Goal: Task Accomplishment & Management: Manage account settings

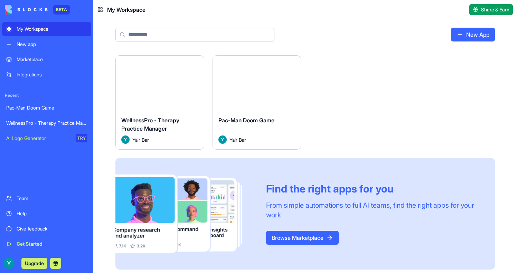
click at [161, 81] on button "Launch" at bounding box center [160, 83] width 52 height 14
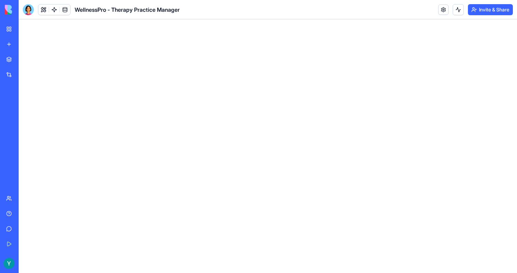
click at [228, 19] on html at bounding box center [268, 19] width 498 height 0
click at [47, 12] on button at bounding box center [43, 9] width 10 height 10
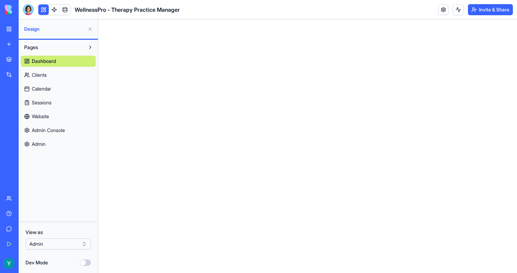
click at [50, 67] on div "Dashboard Clients Calendar Sessions Website Admin Console Admin" at bounding box center [58, 101] width 75 height 97
click at [50, 70] on link "Clients" at bounding box center [58, 74] width 75 height 11
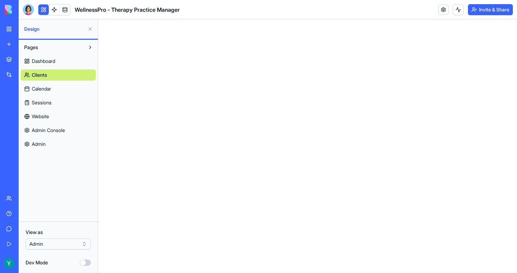
click at [84, 263] on button "Dev Mode" at bounding box center [85, 263] width 11 height 6
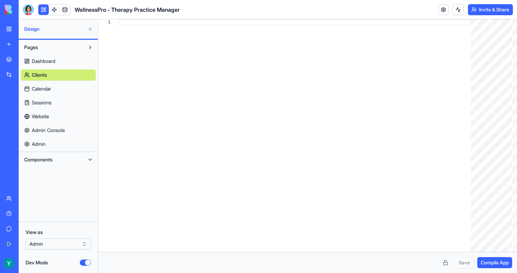
click at [55, 73] on link "Clients" at bounding box center [58, 74] width 75 height 11
click at [52, 63] on span "Dashboard" at bounding box center [44, 61] width 24 height 7
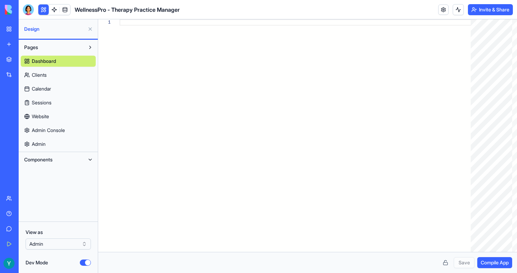
click at [48, 84] on link "Calendar" at bounding box center [58, 88] width 75 height 11
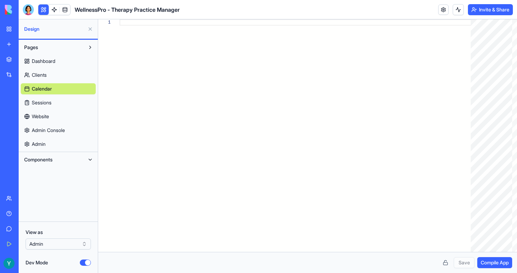
click at [46, 105] on span "Sessions" at bounding box center [42, 102] width 20 height 7
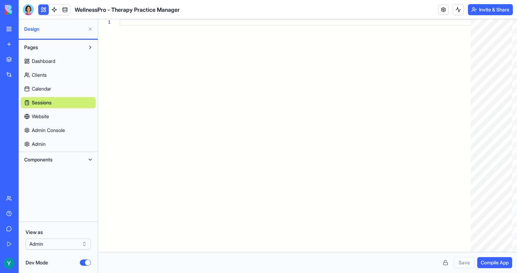
click at [46, 115] on span "Website" at bounding box center [40, 116] width 17 height 7
type textarea "**********"
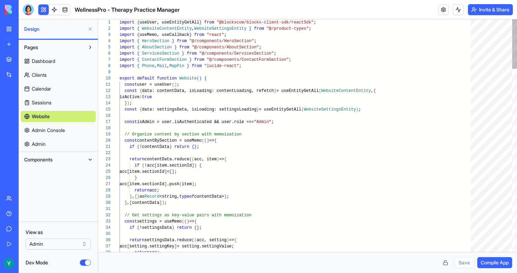
click at [47, 124] on div "Dashboard Clients Calendar Sessions Website Admin Console Admin" at bounding box center [58, 101] width 75 height 97
click at [46, 104] on span "Sessions" at bounding box center [42, 102] width 20 height 7
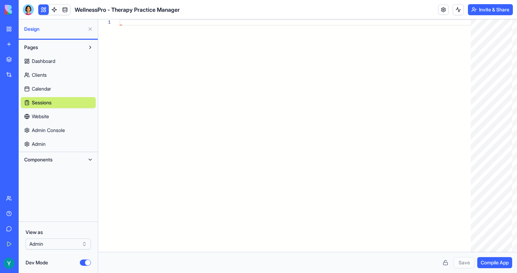
click at [46, 90] on span "Calendar" at bounding box center [41, 88] width 19 height 7
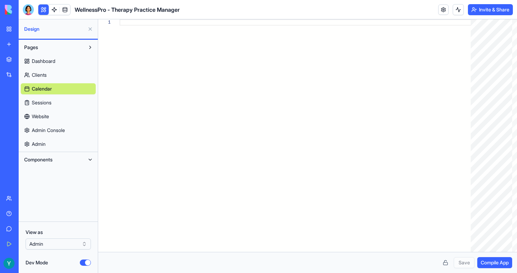
click at [47, 74] on span "Clients" at bounding box center [39, 75] width 15 height 7
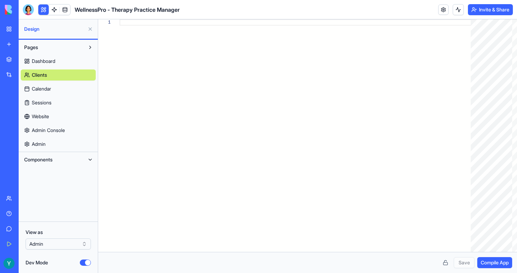
click at [47, 64] on span "Dashboard" at bounding box center [44, 61] width 24 height 7
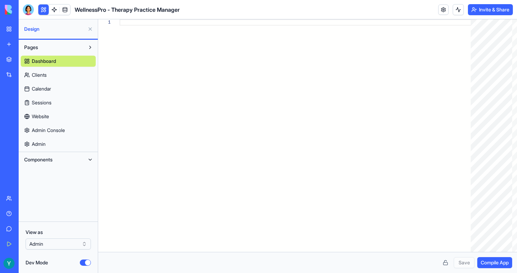
click at [47, 109] on div "Dashboard Clients Calendar Sessions Website Admin Console Admin" at bounding box center [58, 101] width 75 height 97
click at [47, 90] on span "Calendar" at bounding box center [41, 88] width 19 height 7
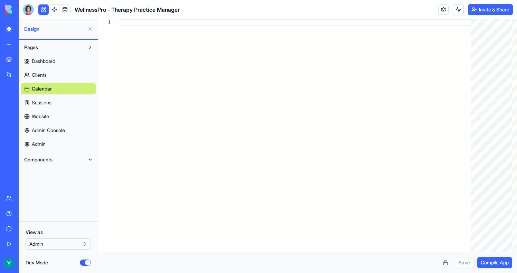
click at [44, 70] on link "Clients" at bounding box center [58, 74] width 75 height 11
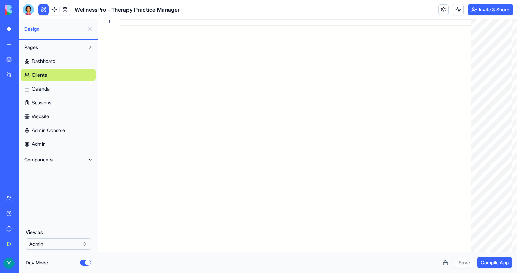
click at [44, 100] on span "Sessions" at bounding box center [42, 102] width 20 height 7
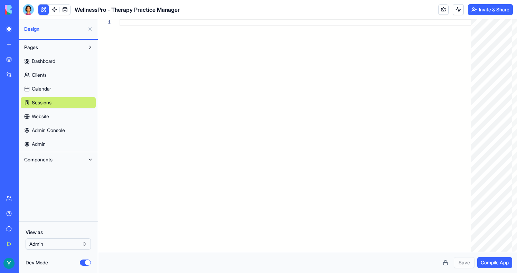
click at [44, 83] on link "Calendar" at bounding box center [58, 88] width 75 height 11
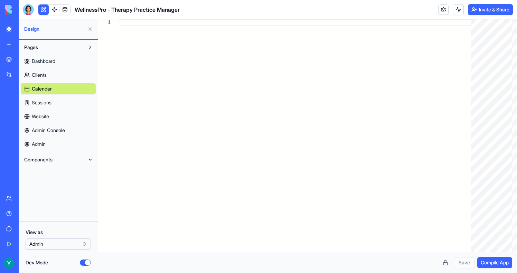
click at [44, 72] on span "Clients" at bounding box center [39, 75] width 15 height 7
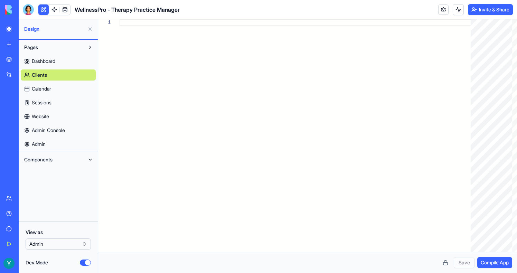
click at [52, 55] on div "Dashboard Clients Calendar Sessions Website Admin Console Admin" at bounding box center [58, 101] width 75 height 97
click at [51, 58] on span "Dashboard" at bounding box center [44, 61] width 24 height 7
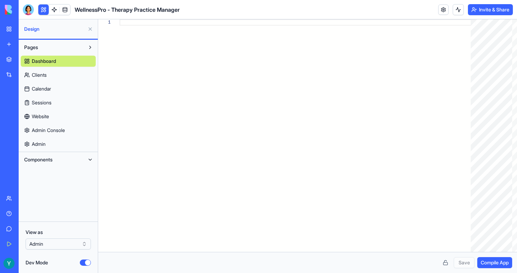
click at [50, 109] on div "Dashboard Clients Calendar Sessions Website Admin Console Admin" at bounding box center [58, 101] width 75 height 97
click at [49, 119] on span "Website" at bounding box center [40, 116] width 17 height 7
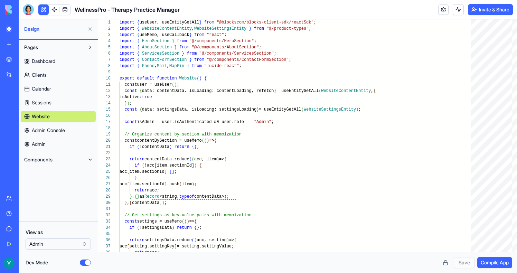
click at [48, 129] on span "Admin Console" at bounding box center [48, 130] width 33 height 7
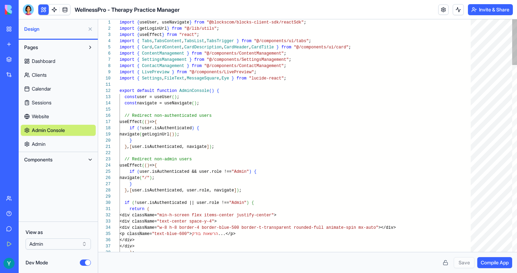
click at [48, 143] on link "Admin" at bounding box center [58, 144] width 75 height 11
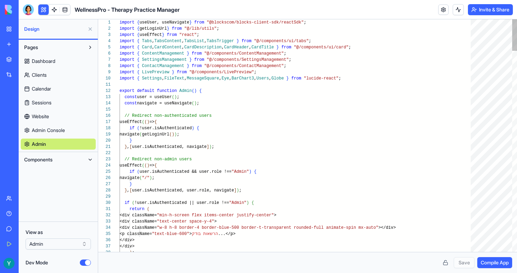
click at [47, 132] on span "Admin Console" at bounding box center [48, 130] width 33 height 7
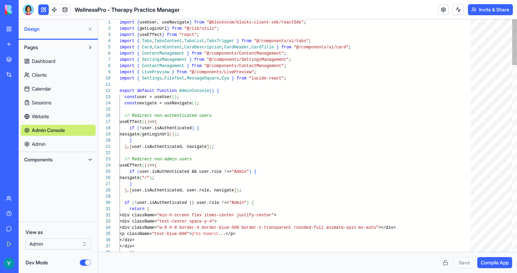
click at [47, 115] on span "Website" at bounding box center [40, 116] width 17 height 7
type textarea "**********"
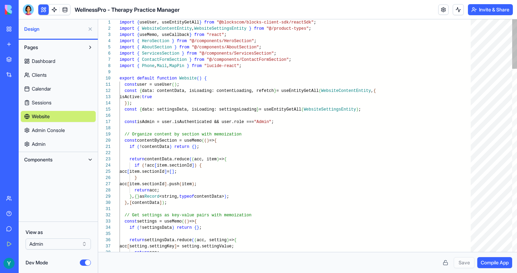
click at [49, 92] on span "Calendar" at bounding box center [41, 88] width 19 height 7
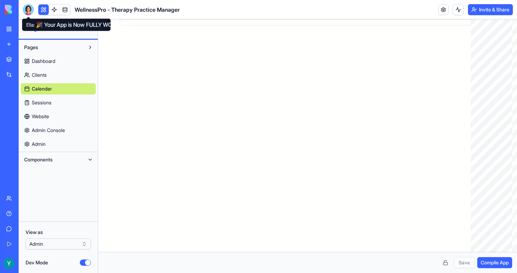
click at [26, 8] on div at bounding box center [28, 9] width 11 height 11
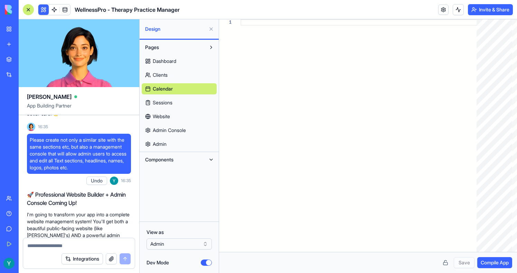
scroll to position [589, 0]
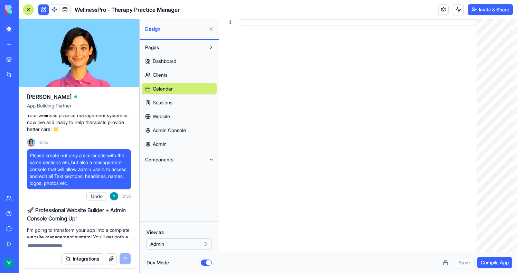
click at [146, 117] on link "Website" at bounding box center [179, 116] width 75 height 11
type textarea "**********"
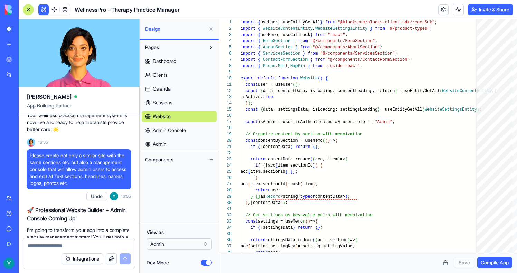
click at [205, 266] on div "Dev Mode" at bounding box center [179, 262] width 65 height 7
click at [205, 262] on button "Dev Mode" at bounding box center [206, 263] width 11 height 6
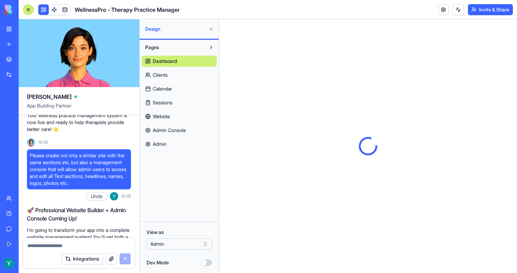
click at [162, 111] on link "Website" at bounding box center [179, 116] width 75 height 11
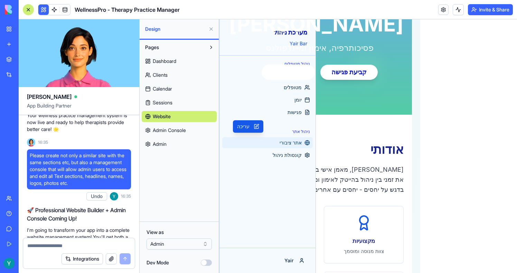
scroll to position [187, 0]
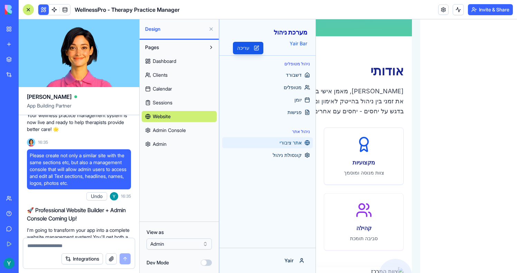
click at [44, 11] on button at bounding box center [43, 9] width 10 height 10
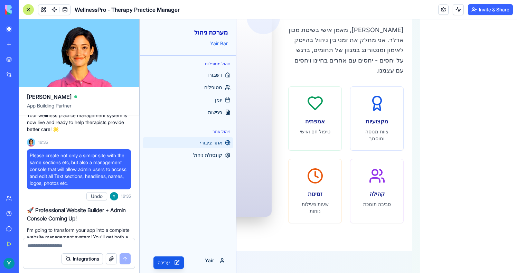
scroll to position [0, 0]
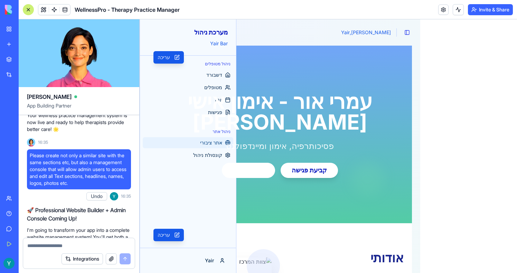
click at [194, 153] on div "עמרי אור - אימון אישי [PERSON_NAME] פסיכותרפיה, [PERSON_NAME] ומיינדפולנס קביעת…" at bounding box center [280, 134] width 264 height 87
click at [217, 158] on div "עמרי אור - אימון אישי [PERSON_NAME] פסיכותרפיה, [PERSON_NAME] ומיינדפולנס קביעת…" at bounding box center [280, 134] width 264 height 87
click at [41, 8] on button at bounding box center [43, 9] width 10 height 10
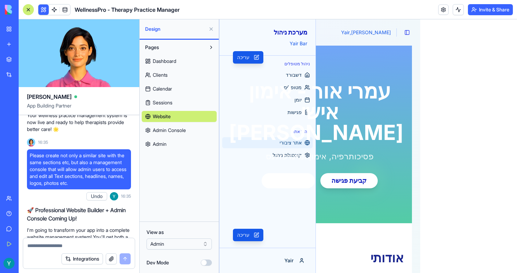
click at [163, 135] on link "Admin Console" at bounding box center [179, 130] width 75 height 11
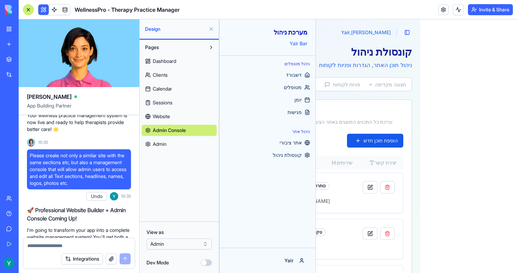
click at [163, 144] on span "Admin" at bounding box center [160, 144] width 14 height 7
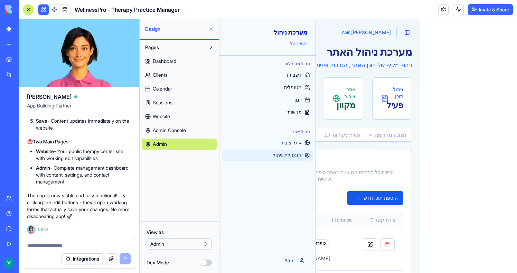
scroll to position [3039, 0]
click at [170, 116] on span "Website" at bounding box center [161, 116] width 17 height 7
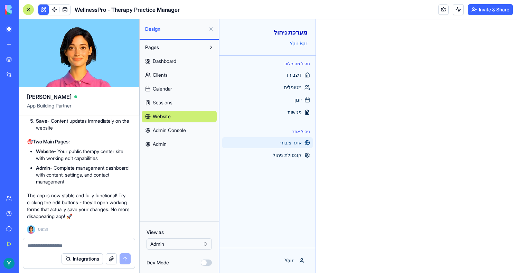
click at [170, 125] on link "Admin Console" at bounding box center [179, 130] width 75 height 11
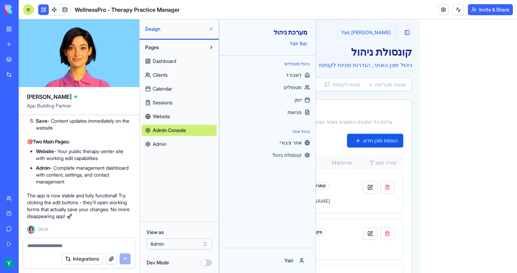
click at [171, 133] on span "Admin Console" at bounding box center [169, 130] width 33 height 7
click at [171, 149] on link "Admin" at bounding box center [179, 144] width 75 height 11
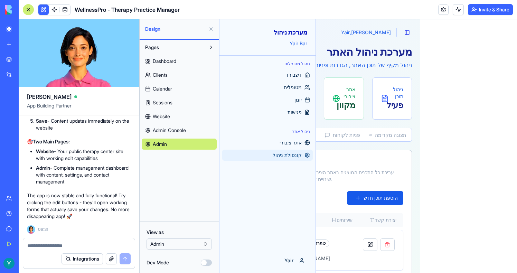
click at [171, 63] on span "Dashboard" at bounding box center [165, 61] width 24 height 7
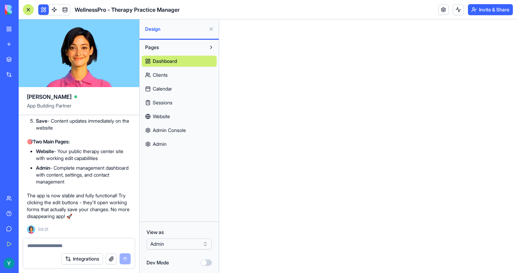
click at [171, 69] on link "Clients" at bounding box center [179, 74] width 75 height 11
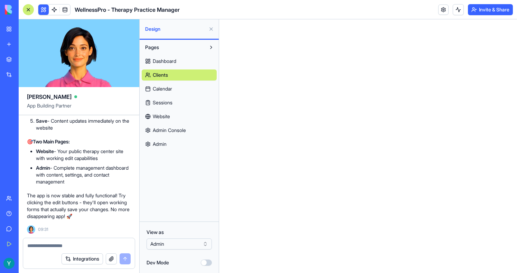
click at [171, 85] on span "Calendar" at bounding box center [162, 88] width 19 height 7
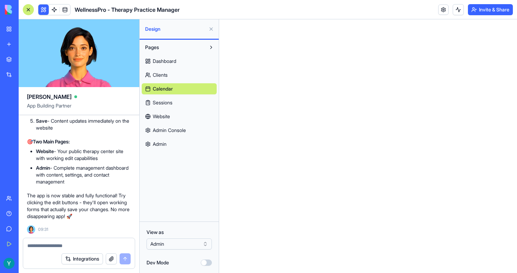
click at [169, 96] on div "Dashboard Clients Calendar Sessions Website Admin Console Admin" at bounding box center [179, 101] width 75 height 97
click at [169, 99] on link "Sessions" at bounding box center [179, 102] width 75 height 11
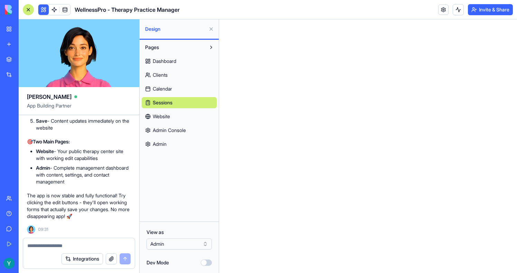
click at [169, 67] on div "Dashboard Clients Calendar Sessions Website Admin Console Admin" at bounding box center [179, 101] width 75 height 97
click at [168, 64] on span "Dashboard" at bounding box center [165, 61] width 24 height 7
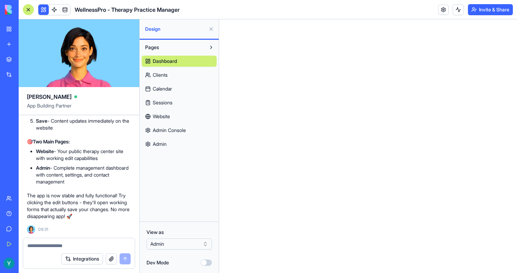
click at [166, 76] on span "Clients" at bounding box center [160, 75] width 15 height 7
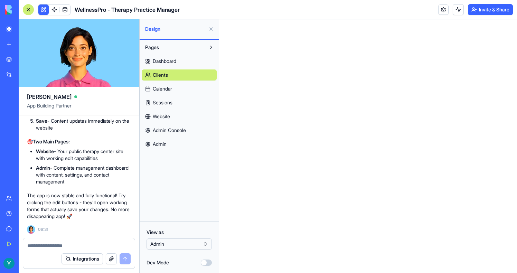
click at [166, 88] on span "Calendar" at bounding box center [162, 88] width 19 height 7
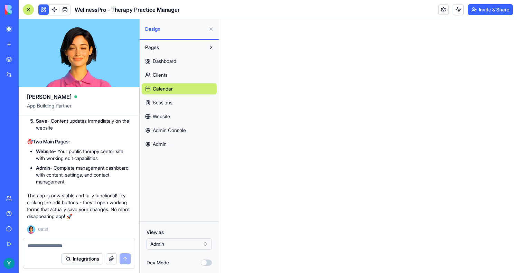
click at [166, 97] on div "Dashboard Clients Calendar Sessions Website Admin Console Admin" at bounding box center [179, 101] width 75 height 97
click at [166, 100] on span "Sessions" at bounding box center [163, 102] width 20 height 7
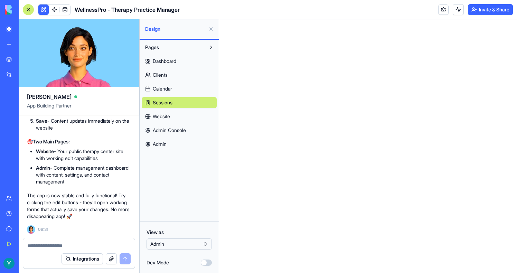
click at [168, 64] on span "Dashboard" at bounding box center [165, 61] width 24 height 7
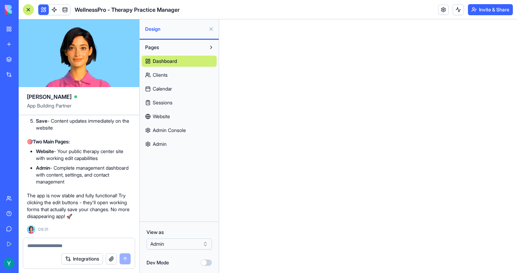
click at [167, 72] on span "Clients" at bounding box center [160, 75] width 15 height 7
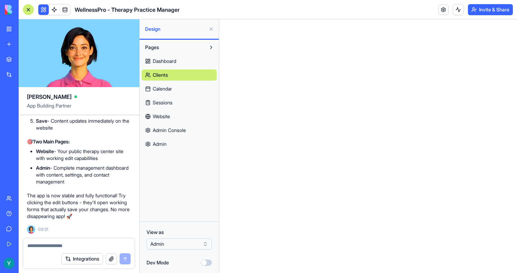
click at [167, 83] on link "Calendar" at bounding box center [179, 88] width 75 height 11
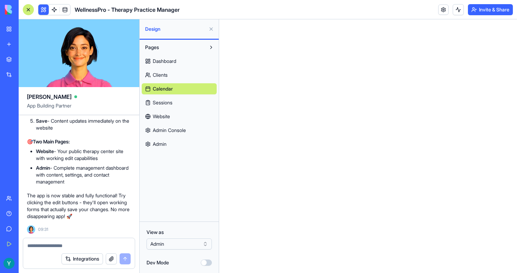
click at [168, 94] on div "Dashboard Clients Calendar Sessions Website Admin Console Admin" at bounding box center [179, 101] width 75 height 97
click at [169, 100] on span "Sessions" at bounding box center [163, 102] width 20 height 7
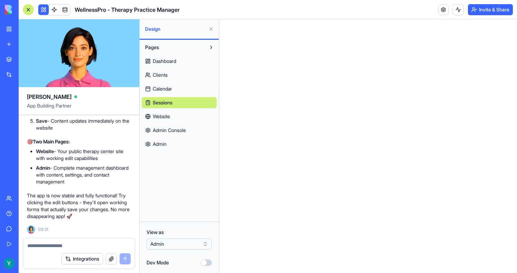
click at [163, 56] on link "Dashboard" at bounding box center [179, 61] width 75 height 11
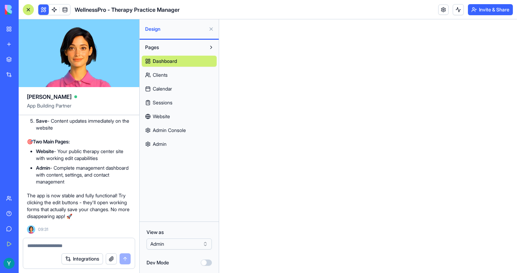
click at [163, 69] on div "Dashboard Clients Calendar Sessions Website Admin Console Admin" at bounding box center [179, 101] width 75 height 97
click at [163, 75] on span "Clients" at bounding box center [160, 75] width 15 height 7
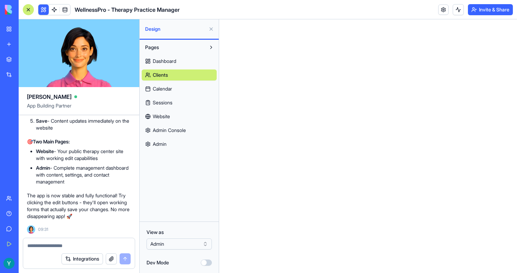
click at [167, 87] on span "Calendar" at bounding box center [162, 88] width 19 height 7
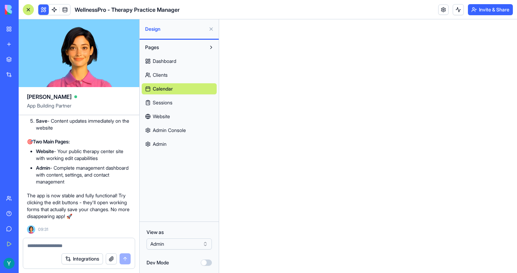
click at [167, 100] on span "Sessions" at bounding box center [163, 102] width 20 height 7
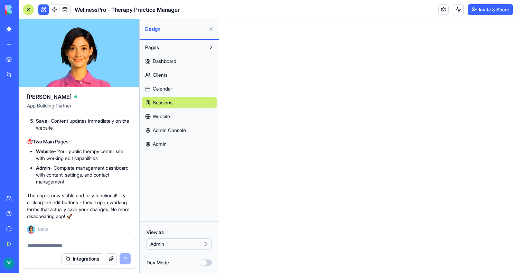
click at [167, 109] on div "Dashboard Clients Calendar Sessions Website Admin Console Admin" at bounding box center [179, 101] width 75 height 97
click at [167, 117] on span "Website" at bounding box center [161, 116] width 17 height 7
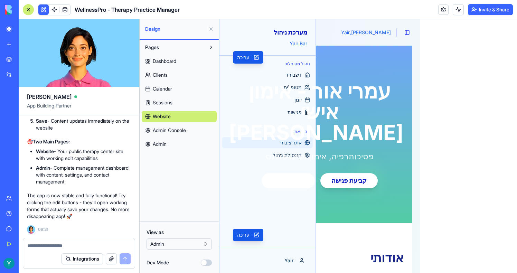
click at [167, 125] on link "Admin Console" at bounding box center [179, 130] width 75 height 11
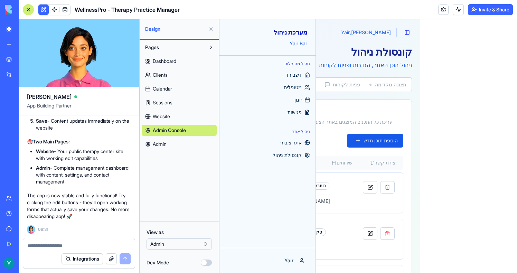
click at [167, 138] on div "Dashboard Clients Calendar Sessions Website Admin Console Admin" at bounding box center [179, 101] width 75 height 97
click at [167, 143] on link "Admin" at bounding box center [179, 144] width 75 height 11
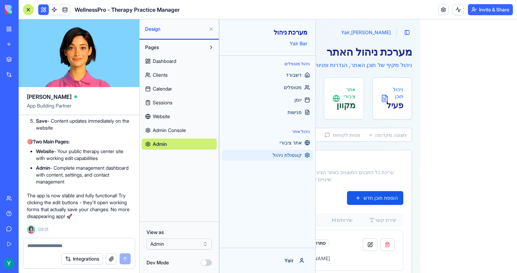
click at [162, 62] on span "Dashboard" at bounding box center [165, 61] width 24 height 7
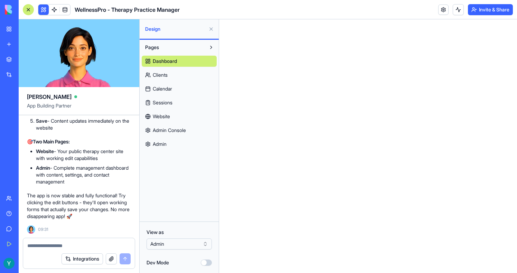
click at [162, 70] on link "Clients" at bounding box center [179, 74] width 75 height 11
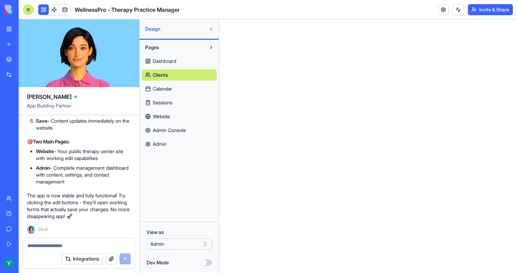
click at [168, 120] on link "Website" at bounding box center [179, 116] width 75 height 11
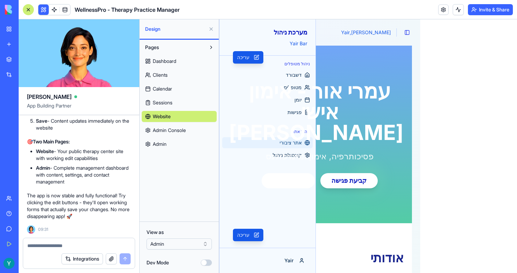
click at [167, 130] on span "Admin Console" at bounding box center [169, 130] width 33 height 7
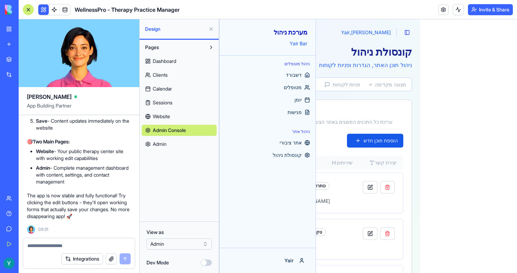
click at [209, 29] on button at bounding box center [211, 29] width 11 height 11
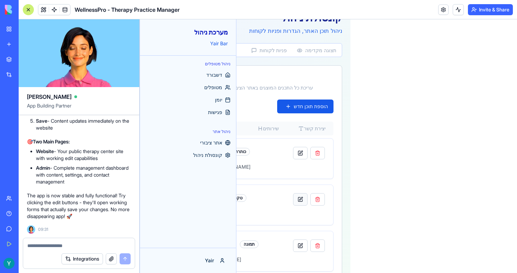
scroll to position [50, 0]
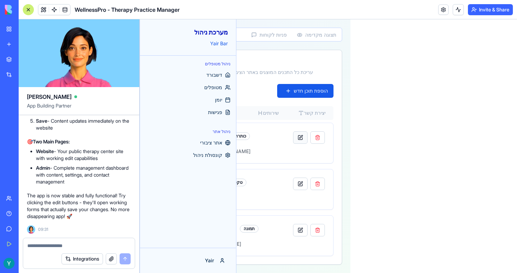
click at [308, 140] on button at bounding box center [300, 137] width 15 height 12
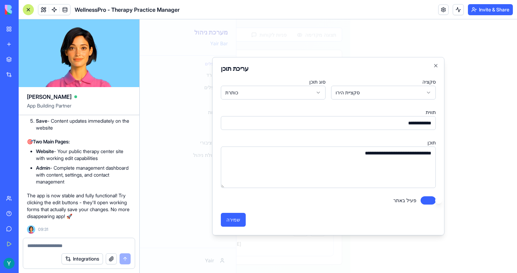
click at [491, 117] on div at bounding box center [328, 146] width 377 height 254
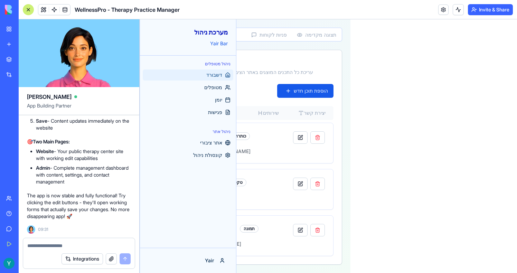
click at [211, 78] on span "דשבורד" at bounding box center [214, 75] width 16 height 7
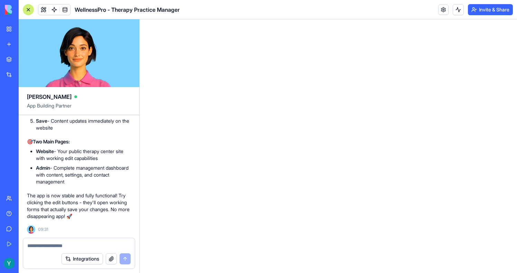
scroll to position [0, 0]
click at [44, 15] on body "BETA My Workspace New app Marketplace Integrations Recent Pac-Man Doom Game Wel…" at bounding box center [258, 136] width 517 height 273
click at [43, 12] on button at bounding box center [43, 9] width 10 height 10
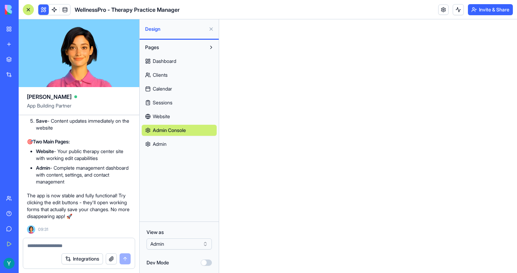
click at [159, 141] on span "Admin" at bounding box center [160, 144] width 14 height 7
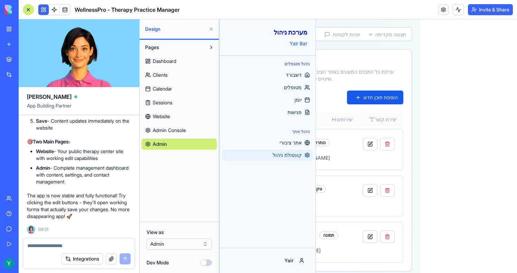
scroll to position [173, 0]
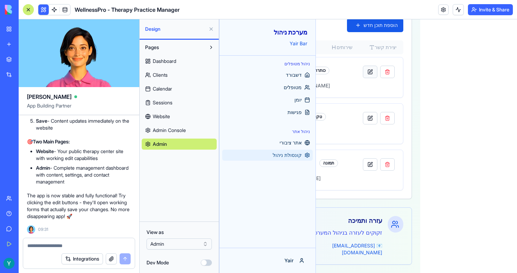
click at [369, 74] on button at bounding box center [370, 72] width 15 height 12
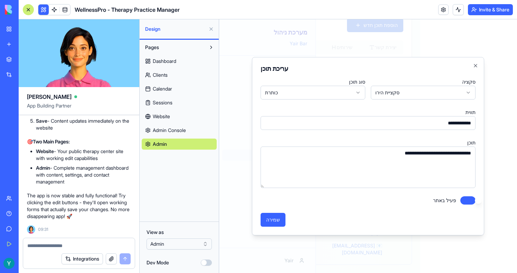
click at [443, 38] on div at bounding box center [368, 146] width 298 height 254
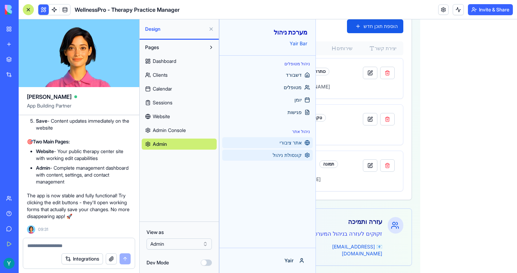
click at [297, 138] on link "אתר ציבורי" at bounding box center [267, 142] width 91 height 11
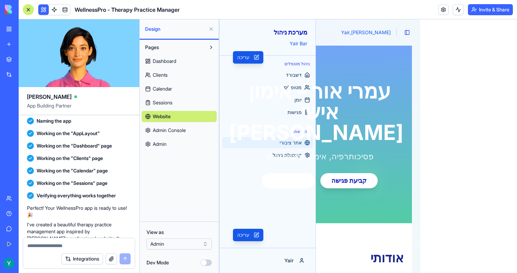
scroll to position [310, 0]
click at [92, 149] on span "Working on the "Dashboard" page" at bounding box center [74, 145] width 75 height 7
click at [89, 161] on span "Working on the "Clients" page" at bounding box center [70, 157] width 66 height 7
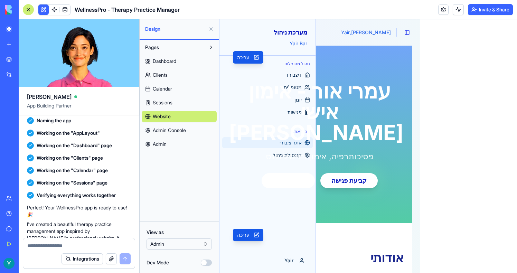
click at [89, 174] on span "Working on the "Calendar" page" at bounding box center [72, 170] width 71 height 7
click at [89, 186] on span "Working on the "Sessions" page" at bounding box center [72, 182] width 71 height 7
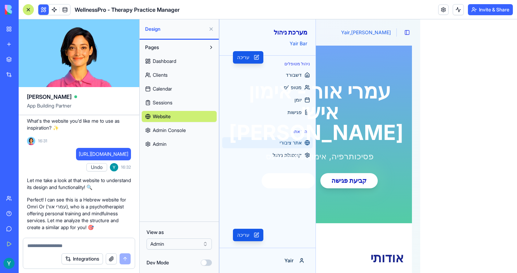
scroll to position [89, 0]
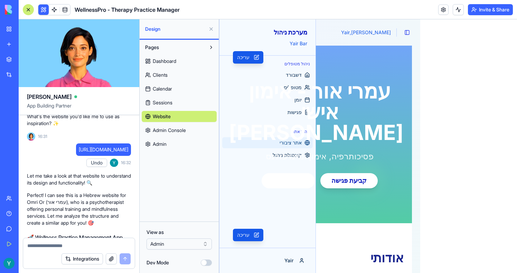
click at [167, 65] on link "Dashboard" at bounding box center [179, 61] width 75 height 11
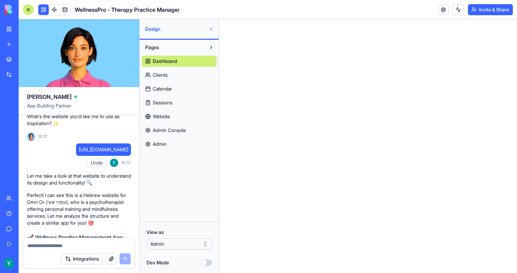
click at [167, 74] on span "Clients" at bounding box center [160, 75] width 15 height 7
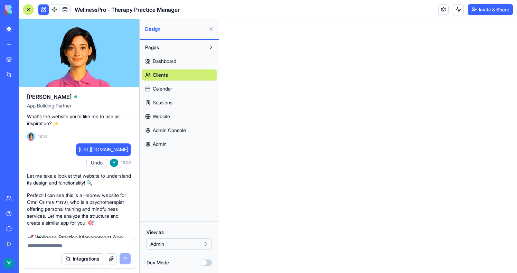
click at [167, 86] on span "Calendar" at bounding box center [162, 88] width 19 height 7
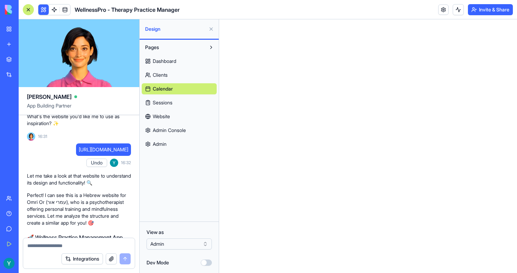
click at [167, 101] on span "Sessions" at bounding box center [163, 102] width 20 height 7
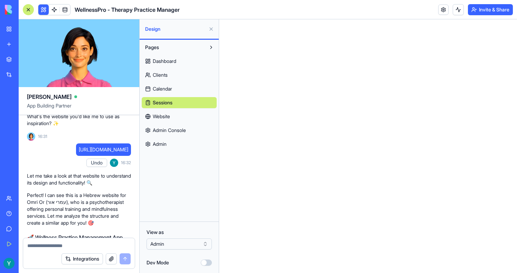
click at [166, 122] on div "Dashboard Clients Calendar Sessions Website Admin Console Admin" at bounding box center [179, 101] width 75 height 97
click at [165, 119] on span "Website" at bounding box center [161, 116] width 17 height 7
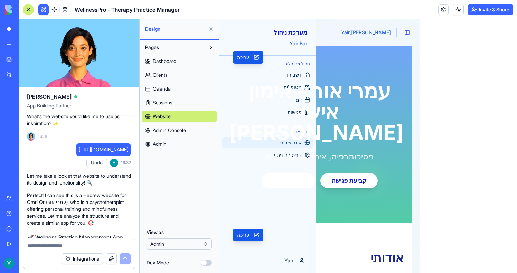
click at [166, 130] on span "Admin Console" at bounding box center [169, 130] width 33 height 7
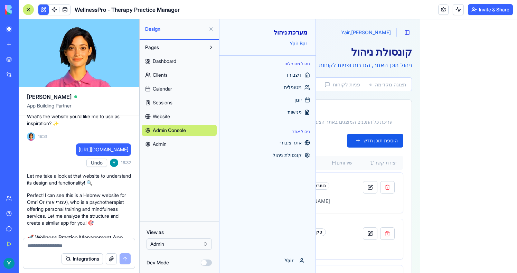
click at [165, 149] on link "Admin" at bounding box center [179, 144] width 75 height 11
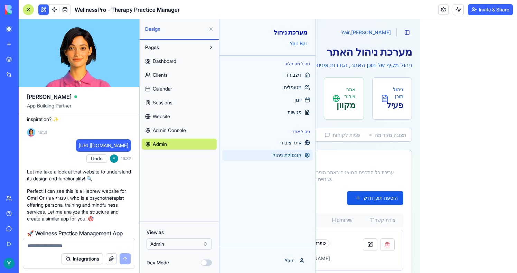
scroll to position [115, 0]
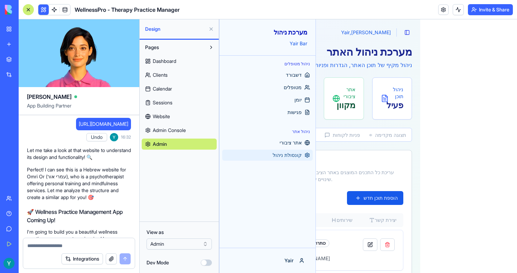
click at [96, 128] on span "[URL][DOMAIN_NAME]" at bounding box center [103, 124] width 49 height 7
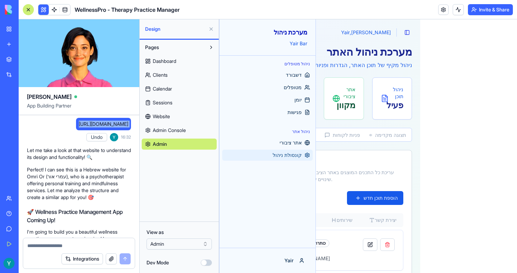
click at [96, 128] on span "[URL][DOMAIN_NAME]" at bounding box center [103, 124] width 49 height 7
copy span "[URL][DOMAIN_NAME]"
click at [164, 116] on span "Website" at bounding box center [161, 116] width 17 height 7
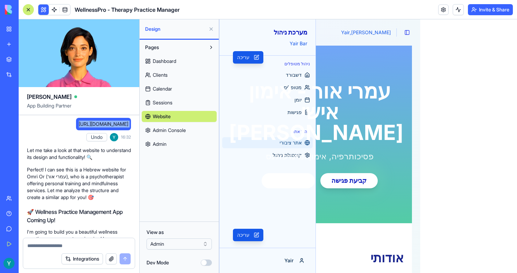
click at [163, 105] on span "Sessions" at bounding box center [163, 102] width 20 height 7
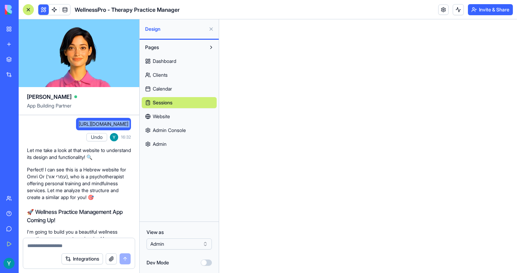
click at [161, 116] on span "Website" at bounding box center [161, 116] width 17 height 7
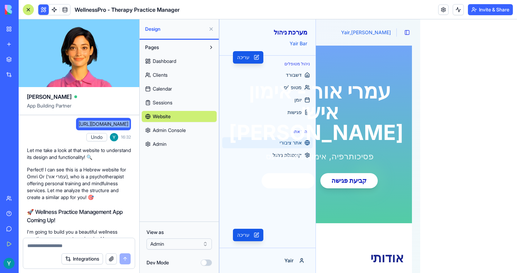
click at [163, 133] on span "Admin Console" at bounding box center [169, 130] width 33 height 7
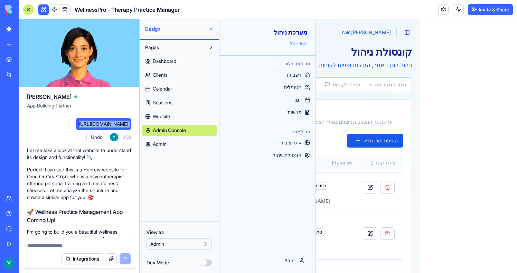
click at [163, 144] on span "Admin" at bounding box center [160, 144] width 14 height 7
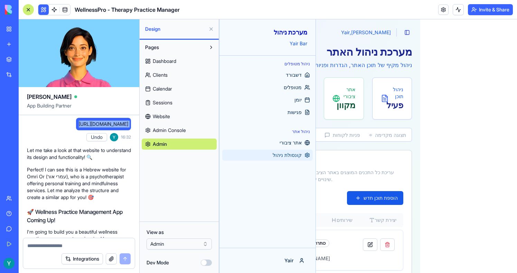
click at [160, 131] on span "Admin Console" at bounding box center [169, 130] width 33 height 7
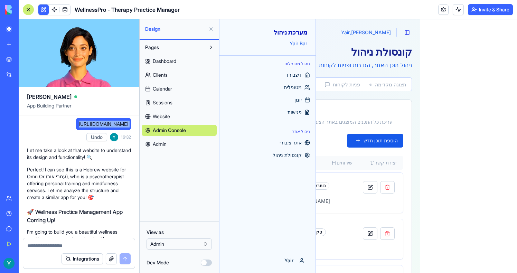
click at [159, 119] on span "Website" at bounding box center [161, 116] width 17 height 7
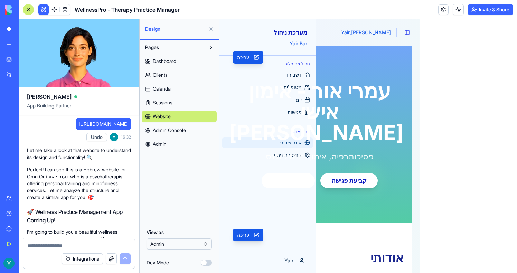
click at [50, 243] on textarea at bounding box center [78, 245] width 103 height 7
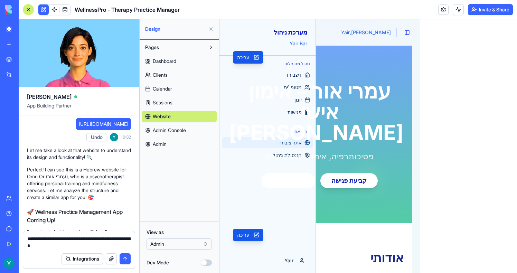
click at [166, 108] on div "Dashboard Clients Calendar Sessions Website Admin Console Admin" at bounding box center [179, 101] width 75 height 97
click at [166, 104] on span "Sessions" at bounding box center [163, 102] width 20 height 7
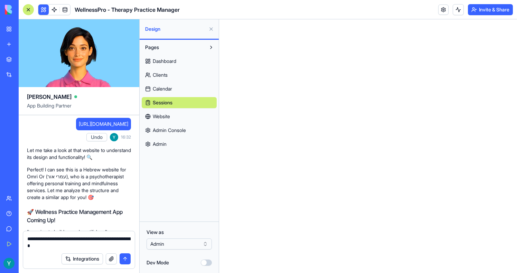
click at [91, 244] on textarea "**********" at bounding box center [78, 242] width 103 height 14
click at [157, 119] on span "Website" at bounding box center [161, 116] width 17 height 7
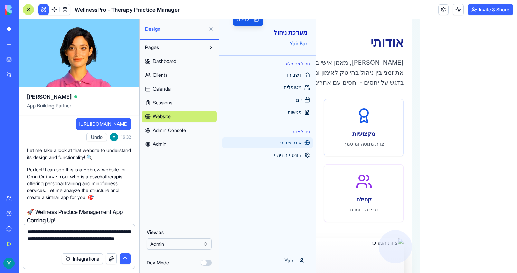
scroll to position [330, 0]
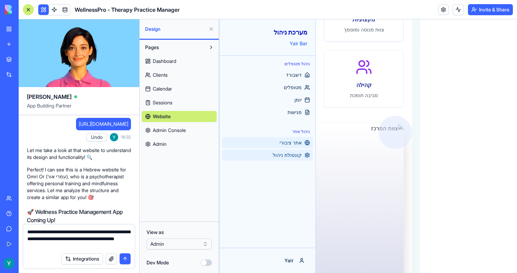
click at [292, 152] on span "קונסולת ניהול" at bounding box center [287, 155] width 29 height 7
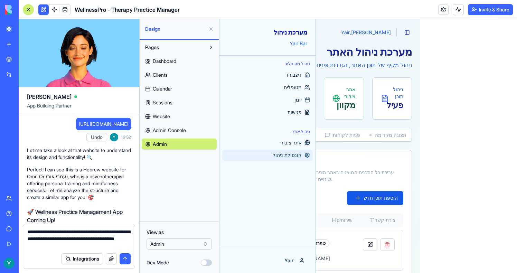
click at [99, 236] on textarea "**********" at bounding box center [78, 238] width 103 height 21
click at [110, 241] on textarea "**********" at bounding box center [78, 238] width 103 height 21
drag, startPoint x: 110, startPoint y: 244, endPoint x: 17, endPoint y: 222, distance: 95.3
click at [17, 222] on div "BETA My Workspace New app Marketplace Integrations Recent Pac-Man Doom Game Wel…" at bounding box center [258, 136] width 517 height 273
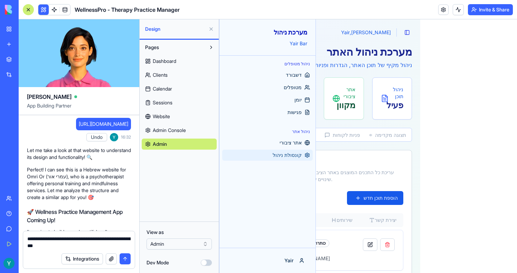
type textarea "**********"
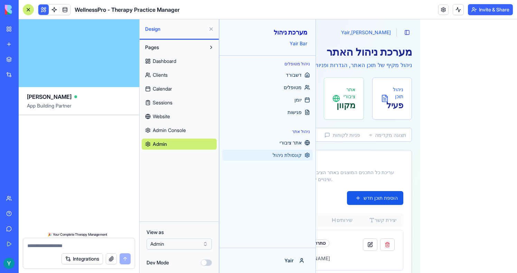
scroll to position [3773, 0]
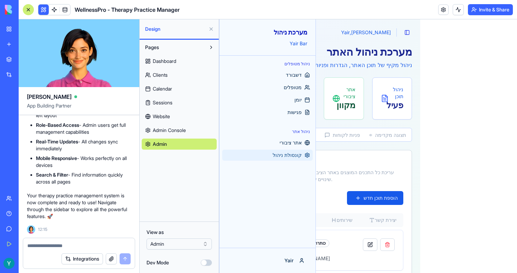
click at [175, 60] on span "Dashboard" at bounding box center [165, 61] width 24 height 7
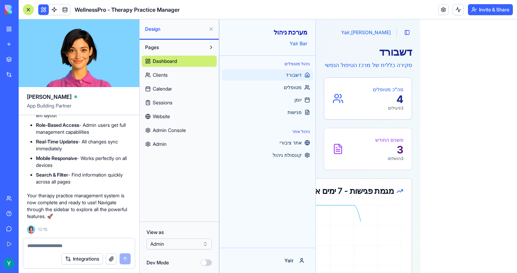
click at [210, 26] on button at bounding box center [211, 29] width 11 height 11
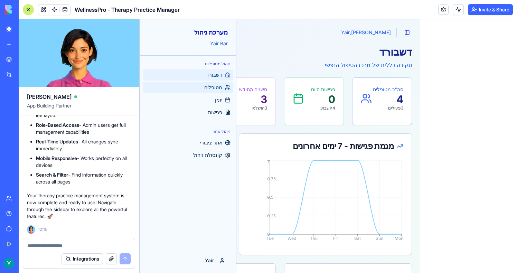
click at [213, 85] on span "מטופלים" at bounding box center [213, 87] width 18 height 7
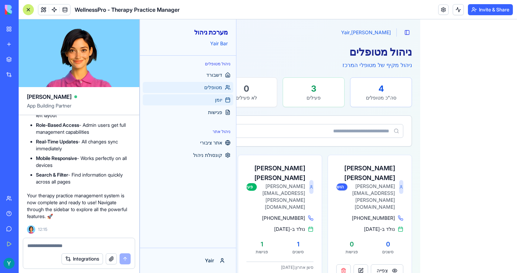
click at [215, 102] on span "יומן" at bounding box center [218, 99] width 7 height 7
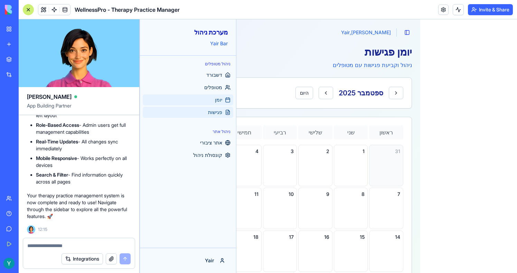
click at [213, 112] on span "פגישות" at bounding box center [215, 112] width 14 height 7
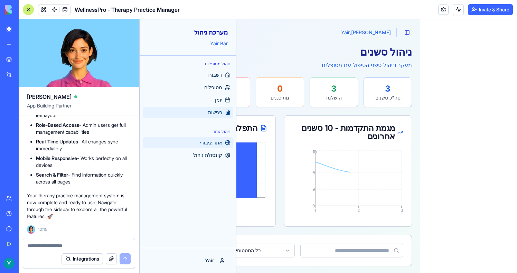
click at [213, 146] on link "אתר ציבורי" at bounding box center [188, 142] width 91 height 11
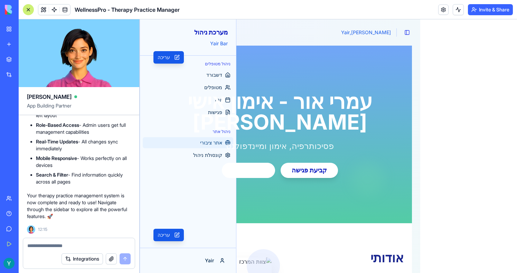
click at [213, 158] on div "עמרי אור - אימון אישי [PERSON_NAME] פסיכותרפיה, [PERSON_NAME] ומיינדפולנס קביעת…" at bounding box center [280, 134] width 264 height 87
click at [216, 154] on div "עמרי אור - אימון אישי [PERSON_NAME] פסיכותרפיה, [PERSON_NAME] ומיינדפולנס קביעת…" at bounding box center [280, 134] width 264 height 87
click at [211, 155] on div "עמרי אור - אימון אישי [PERSON_NAME] פסיכותרפיה, [PERSON_NAME] ומיינדפולנס קביעת…" at bounding box center [280, 134] width 264 height 87
click at [212, 150] on p "פסיכותרפיה, אימון ומיינדפולנס" at bounding box center [279, 146] width 247 height 11
click at [212, 157] on div "עמרי אור - אימון אישי [PERSON_NAME] פסיכותרפיה, [PERSON_NAME] ומיינדפולנס קביעת…" at bounding box center [280, 134] width 264 height 87
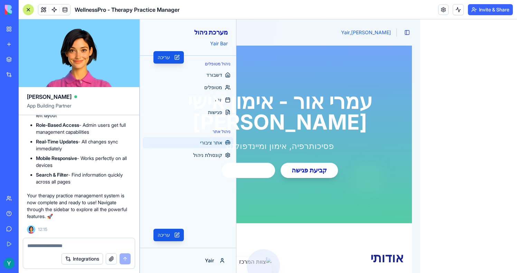
click at [218, 157] on div "עמרי אור - אימון אישי [PERSON_NAME] פסיכותרפיה, [PERSON_NAME] ומיינדפולנס קביעת…" at bounding box center [280, 134] width 264 height 87
click at [218, 156] on div "עמרי אור - אימון אישי [PERSON_NAME] פסיכותרפיה, [PERSON_NAME] ומיינדפולנס קביעת…" at bounding box center [280, 134] width 264 height 87
click at [192, 159] on div "עמרי אור - אימון אישי [PERSON_NAME] פסיכותרפיה, [PERSON_NAME] ומיינדפולנס קביעת…" at bounding box center [280, 134] width 264 height 87
click at [192, 158] on div "עמרי אור - אימון אישי [PERSON_NAME] פסיכותרפיה, [PERSON_NAME] ומיינדפולנס קביעת…" at bounding box center [280, 134] width 264 height 87
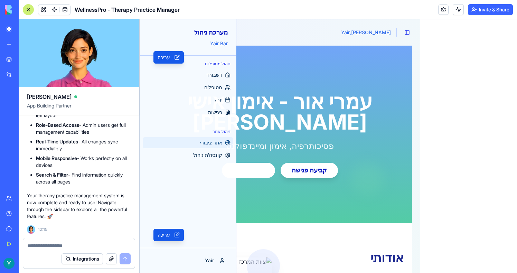
click at [203, 141] on p "פסיכותרפיה, אימון ומיינדפולנס" at bounding box center [279, 146] width 247 height 11
click at [207, 117] on h1 "עמרי אור - אימון אישי [PERSON_NAME]" at bounding box center [279, 111] width 247 height 41
click at [219, 104] on h1 "עמרי אור - אימון אישי [PERSON_NAME]" at bounding box center [279, 111] width 247 height 41
click at [218, 108] on h1 "עמרי אור - אימון אישי [PERSON_NAME]" at bounding box center [279, 111] width 247 height 41
click at [216, 87] on span "מטופלים" at bounding box center [213, 87] width 18 height 7
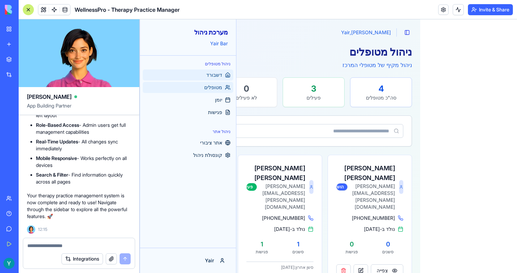
click at [214, 78] on span "דשבורד" at bounding box center [214, 75] width 16 height 7
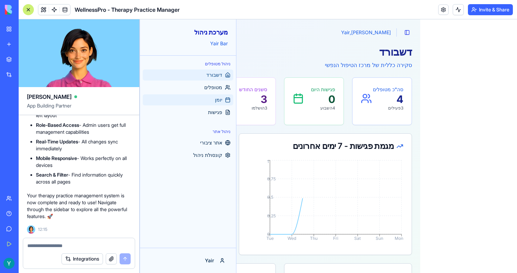
click at [214, 98] on link "יומן" at bounding box center [188, 99] width 91 height 11
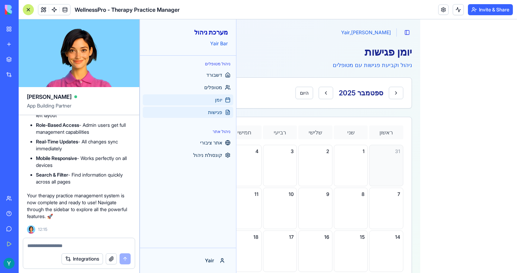
click at [214, 113] on span "פגישות" at bounding box center [215, 112] width 14 height 7
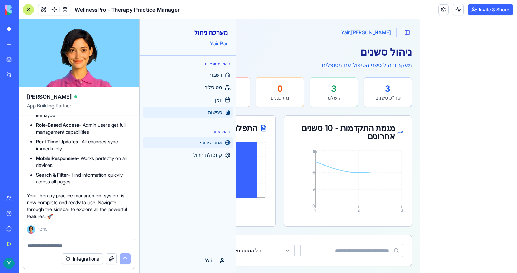
click at [208, 148] on link "אתר ציבורי" at bounding box center [188, 142] width 91 height 11
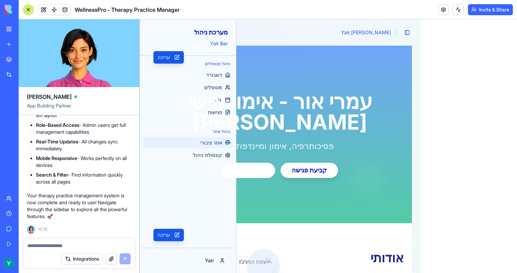
click at [260, 143] on p "פסיכותרפיה, אימון ומיינדפולנס" at bounding box center [279, 146] width 247 height 11
click at [220, 143] on p "פסיכותרפיה, אימון ומיינדפולנס" at bounding box center [279, 146] width 247 height 11
click at [216, 115] on h1 "עמרי אור - אימון אישי [PERSON_NAME]" at bounding box center [279, 111] width 247 height 41
click at [216, 95] on h1 "עמרי אור - אימון אישי [PERSON_NAME]" at bounding box center [279, 111] width 247 height 41
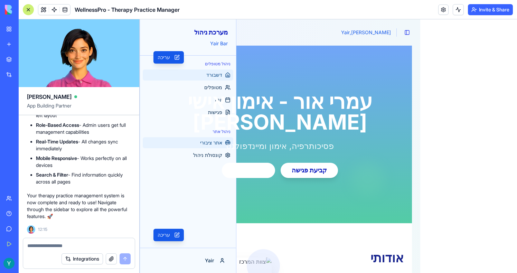
click at [212, 74] on span "דשבורד" at bounding box center [214, 75] width 16 height 7
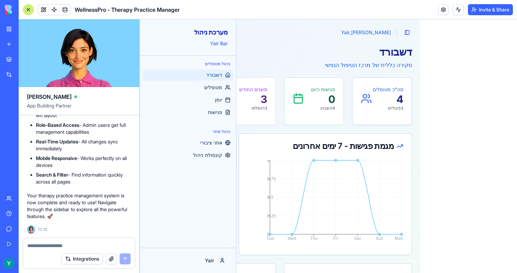
click at [46, 244] on textarea at bounding box center [78, 245] width 103 height 7
click at [212, 145] on span "אתר ציבורי" at bounding box center [211, 142] width 22 height 7
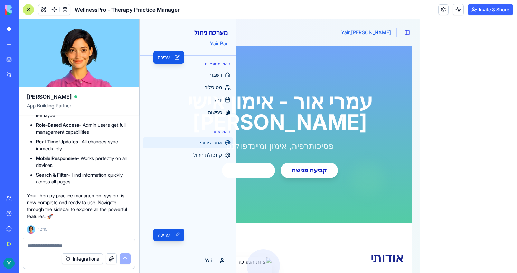
click at [212, 155] on div "עמרי אור - אימון אישי [PERSON_NAME] פסיכותרפיה, [PERSON_NAME] ומיינדפולנס קביעת…" at bounding box center [280, 134] width 264 height 87
click at [60, 247] on textarea at bounding box center [78, 245] width 103 height 7
paste textarea "**********"
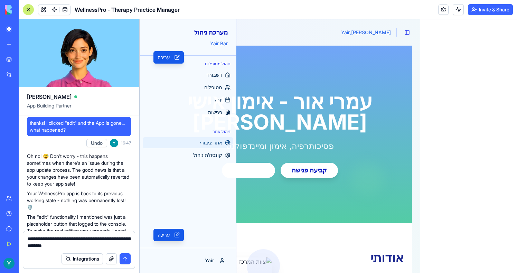
scroll to position [1359, 0]
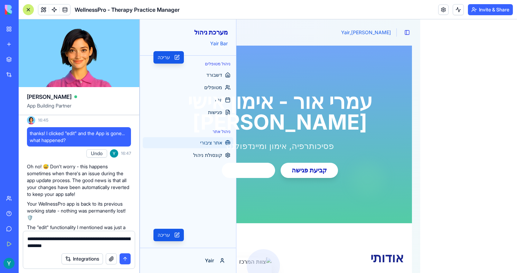
click at [99, 244] on textarea "**********" at bounding box center [78, 242] width 103 height 14
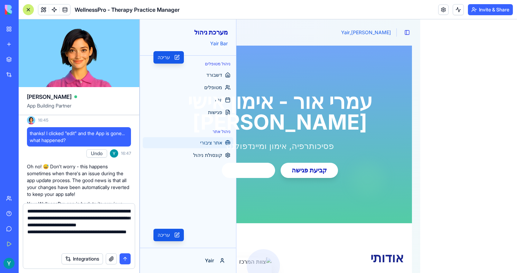
type textarea "**********"
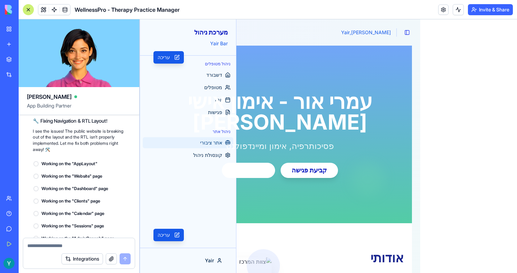
scroll to position [4282, 0]
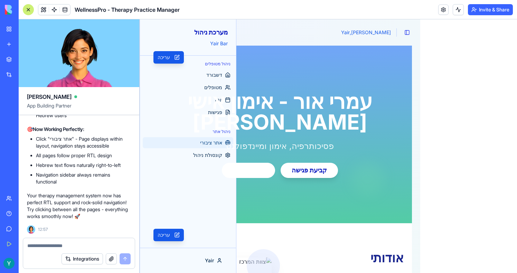
click at [212, 161] on div "עמרי אור - אימון אישי [PERSON_NAME] פסיכותרפיה, [PERSON_NAME] ומיינדפולנס קביעת…" at bounding box center [280, 134] width 264 height 87
click at [212, 154] on div "עמרי אור - אימון אישי [PERSON_NAME] פסיכותרפיה, [PERSON_NAME] ומיינדפולנס קביעת…" at bounding box center [280, 134] width 264 height 87
click at [214, 118] on h1 "עמרי אור - אימון אישי [PERSON_NAME]" at bounding box center [279, 111] width 247 height 41
click at [214, 108] on h1 "עמרי אור - אימון אישי [PERSON_NAME]" at bounding box center [279, 111] width 247 height 41
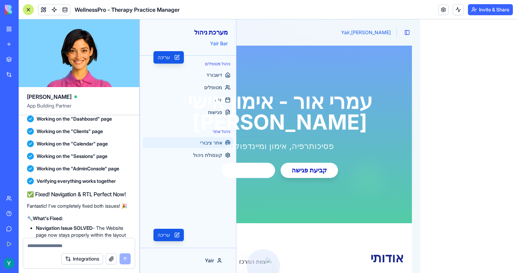
scroll to position [3897, 0]
click at [215, 77] on span "דשבורד" at bounding box center [214, 75] width 16 height 7
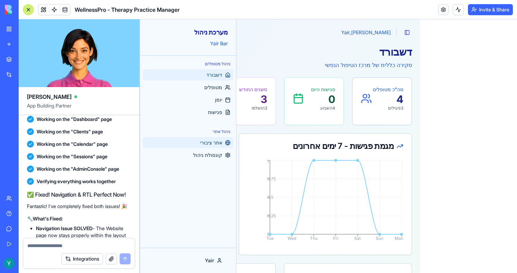
click at [210, 144] on span "אתר ציבורי" at bounding box center [211, 142] width 22 height 7
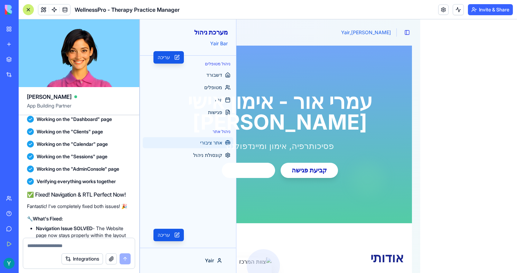
click at [65, 247] on textarea at bounding box center [78, 245] width 103 height 7
type textarea "*"
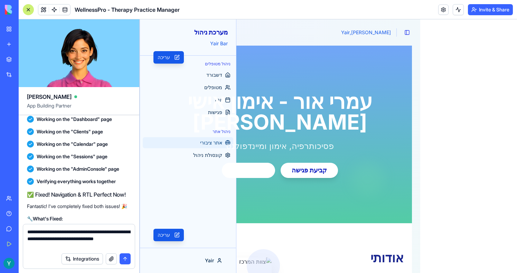
type textarea "**********"
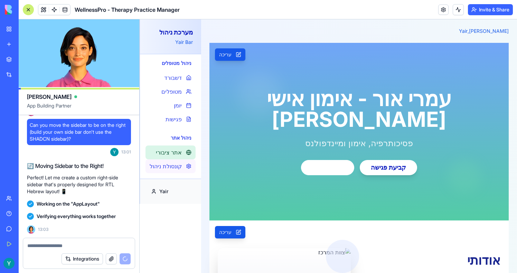
scroll to position [4734, 0]
click at [160, 165] on span "קונסולת ניהול" at bounding box center [166, 166] width 32 height 8
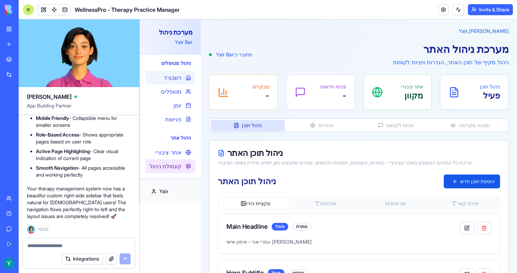
click at [179, 83] on div "דשבורד" at bounding box center [170, 78] width 50 height 14
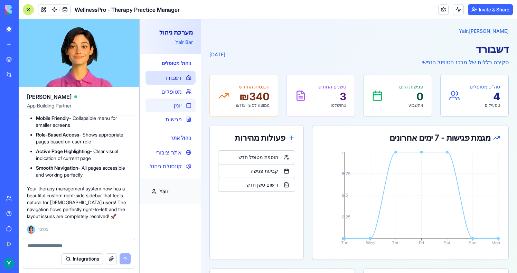
click at [179, 100] on div "יומן" at bounding box center [170, 105] width 50 height 14
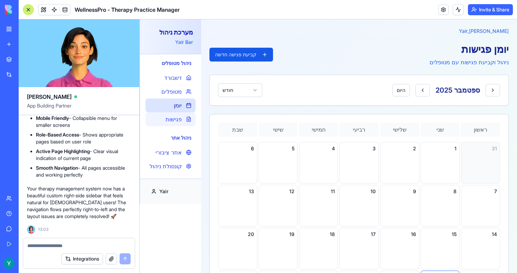
click at [179, 116] on span "פגישות" at bounding box center [174, 119] width 16 height 8
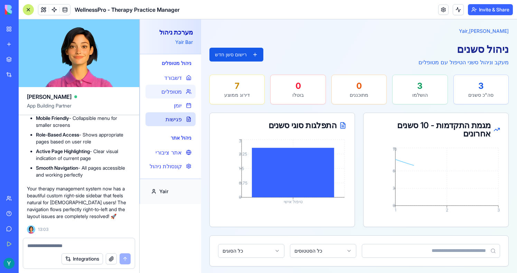
click at [179, 94] on span "מטופלים" at bounding box center [171, 91] width 20 height 8
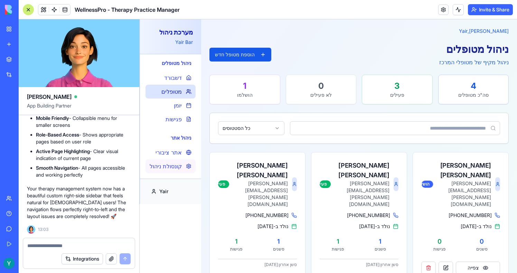
click at [179, 171] on div "קונסולת ניהול" at bounding box center [170, 166] width 50 height 14
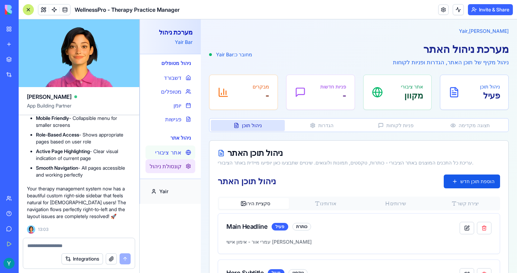
click at [179, 156] on span "אתר ציבורי" at bounding box center [168, 152] width 26 height 8
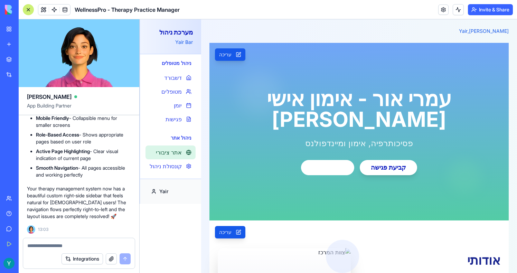
click at [28, 10] on div at bounding box center [28, 9] width 11 height 11
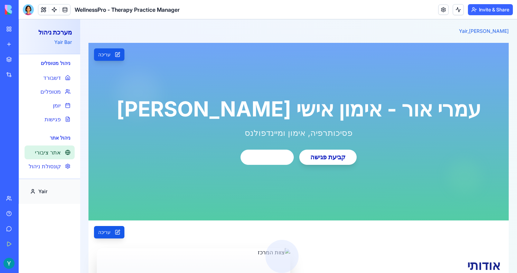
click at [59, 62] on h3 "ניהול מטופלים" at bounding box center [50, 63] width 50 height 7
click at [59, 82] on span "דשבורד" at bounding box center [52, 78] width 18 height 8
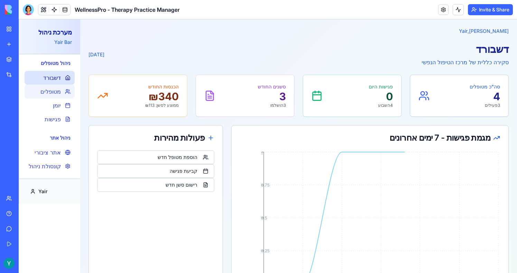
click at [59, 97] on div "מטופלים" at bounding box center [50, 92] width 50 height 14
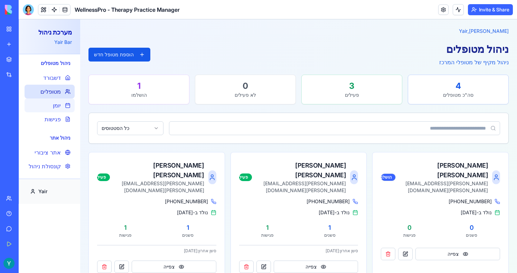
click at [59, 108] on span "יומן" at bounding box center [57, 105] width 8 height 8
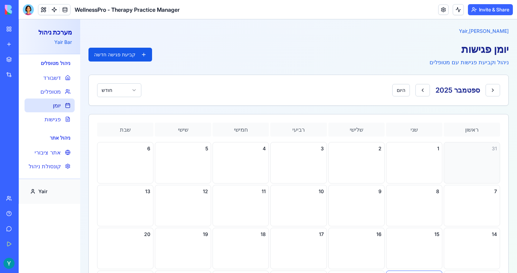
click at [59, 128] on nav "ניהול מטופלים דשבורד מטופלים יומן פגישות ניהול אתר אתר ציבורי קונסולת ניהול" at bounding box center [49, 116] width 61 height 124
click at [59, 122] on span "פגישות" at bounding box center [53, 119] width 16 height 8
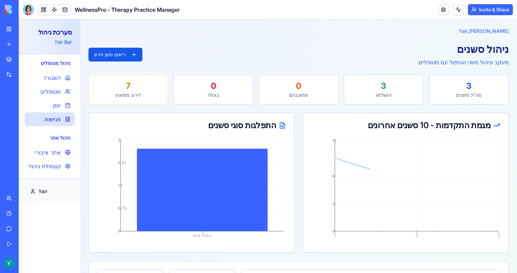
click at [59, 144] on div "ניהול אתר אתר ציבורי קונסולת ניהול" at bounding box center [50, 153] width 50 height 39
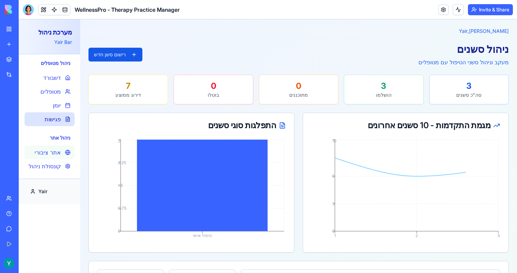
click at [58, 155] on span "אתר ציבורי" at bounding box center [48, 152] width 26 height 8
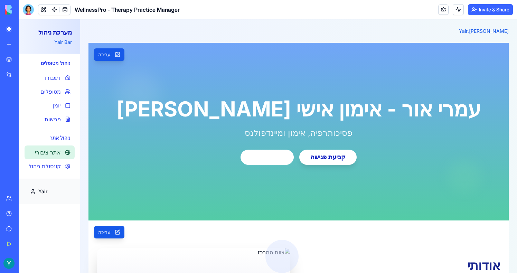
click at [58, 168] on span "קונסולת ניהול" at bounding box center [45, 166] width 32 height 8
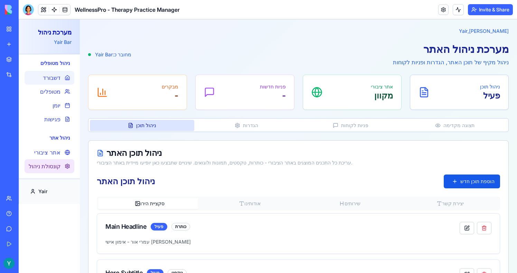
click at [60, 78] on span "דשבורד" at bounding box center [52, 78] width 18 height 8
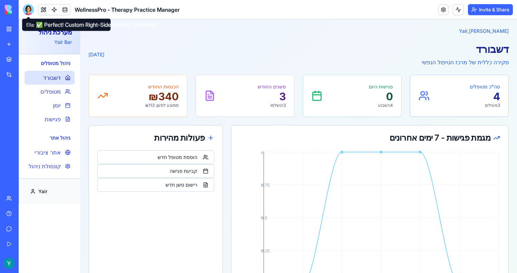
click at [30, 12] on div at bounding box center [28, 9] width 11 height 11
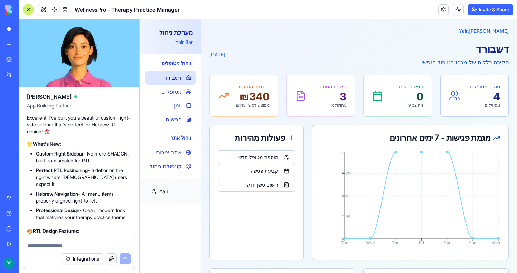
scroll to position [4400, 0]
click at [177, 120] on span "פגישות" at bounding box center [174, 119] width 16 height 8
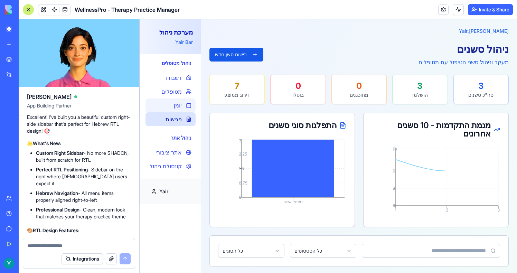
click at [177, 105] on span "יומן" at bounding box center [178, 105] width 8 height 8
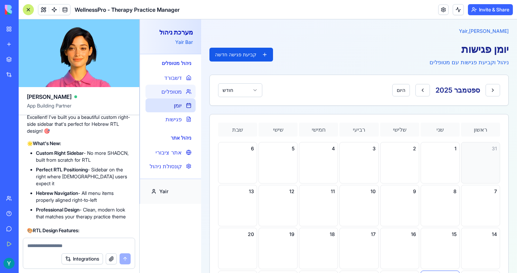
click at [176, 91] on span "מטופלים" at bounding box center [171, 91] width 20 height 8
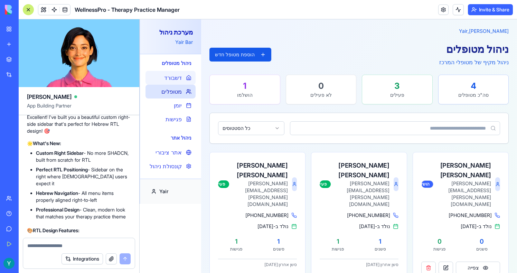
click at [173, 84] on div "דשבורד" at bounding box center [170, 78] width 50 height 14
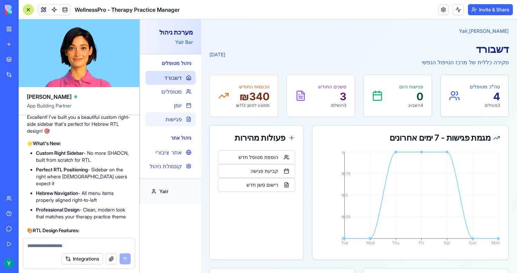
click at [176, 116] on span "פגישות" at bounding box center [174, 119] width 16 height 8
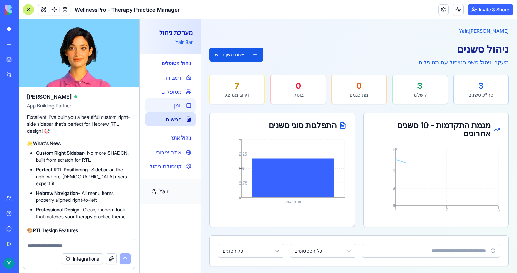
click at [176, 109] on span "יומן" at bounding box center [178, 105] width 8 height 8
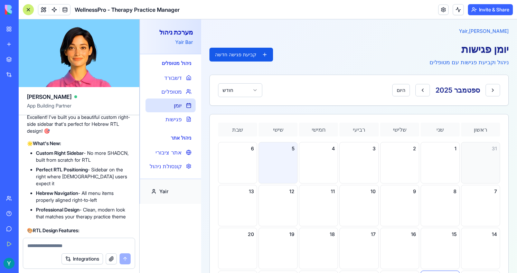
click at [275, 175] on div "5" at bounding box center [278, 162] width 39 height 41
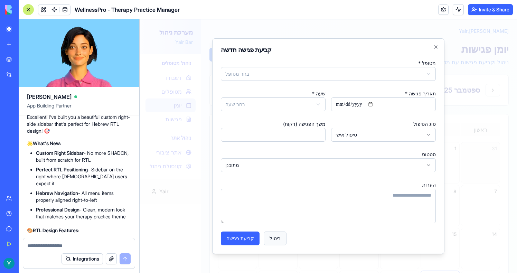
click at [280, 239] on button "ביטול" at bounding box center [275, 239] width 23 height 14
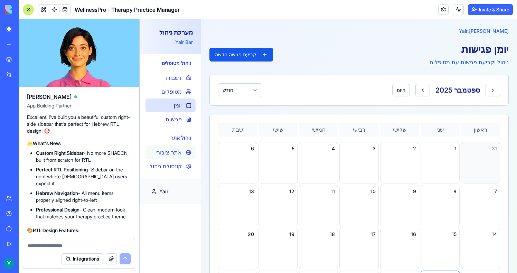
click at [179, 156] on span "אתר ציבורי" at bounding box center [169, 152] width 26 height 8
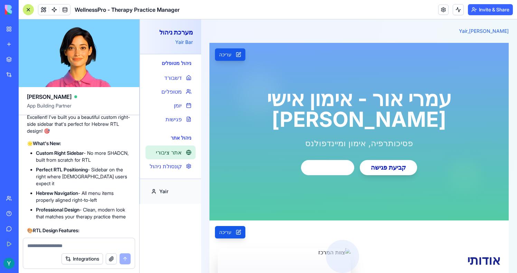
click at [58, 246] on textarea at bounding box center [78, 245] width 103 height 7
type textarea "*"
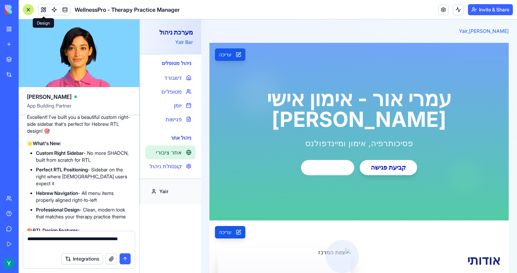
click at [41, 9] on span at bounding box center [43, 9] width 19 height 19
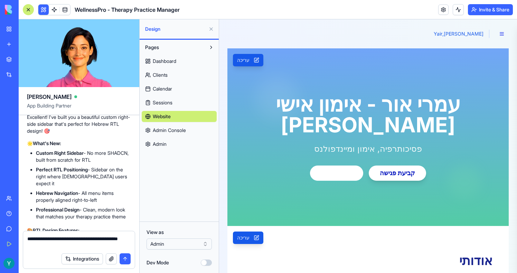
drag, startPoint x: 40, startPoint y: 246, endPoint x: 109, endPoint y: 239, distance: 69.9
click at [109, 239] on textarea "**********" at bounding box center [78, 242] width 103 height 14
click at [112, 239] on textarea "**********" at bounding box center [78, 242] width 103 height 14
drag, startPoint x: 110, startPoint y: 238, endPoint x: 41, endPoint y: 245, distance: 69.1
click at [41, 245] on textarea "**********" at bounding box center [78, 242] width 103 height 14
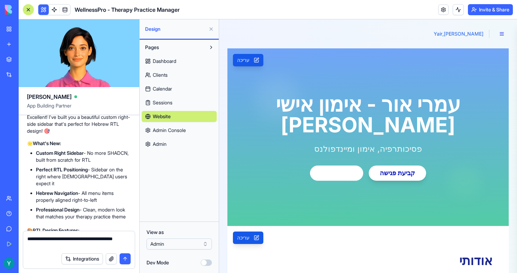
click at [48, 242] on textarea "**********" at bounding box center [78, 242] width 103 height 14
click at [48, 249] on div "Integrations" at bounding box center [79, 258] width 112 height 19
click at [49, 247] on textarea "**********" at bounding box center [78, 242] width 103 height 14
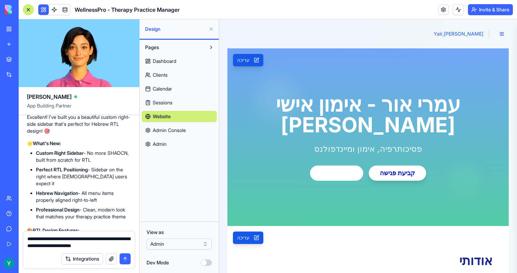
type textarea "**********"
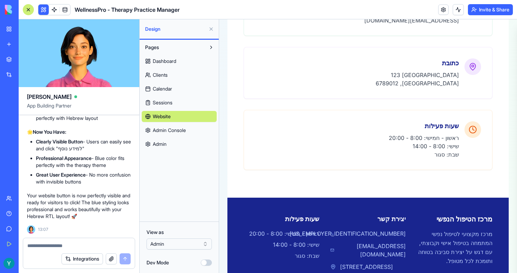
scroll to position [1627, 0]
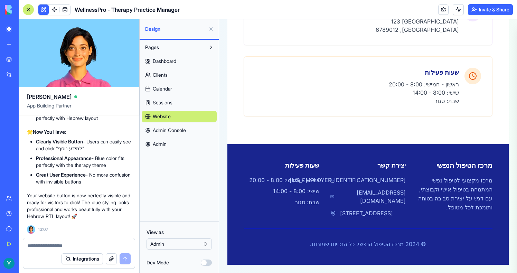
click at [179, 137] on div "Dashboard Clients Calendar Sessions Website Admin Console Admin" at bounding box center [179, 101] width 75 height 97
click at [179, 125] on link "Admin Console" at bounding box center [179, 130] width 75 height 11
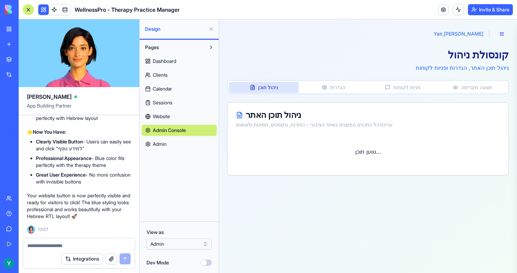
click at [177, 139] on link "Admin" at bounding box center [179, 144] width 75 height 11
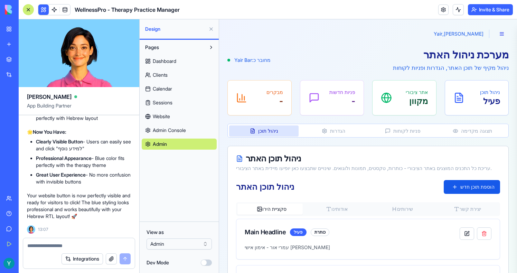
click at [196, 132] on link "Admin Console" at bounding box center [179, 130] width 75 height 11
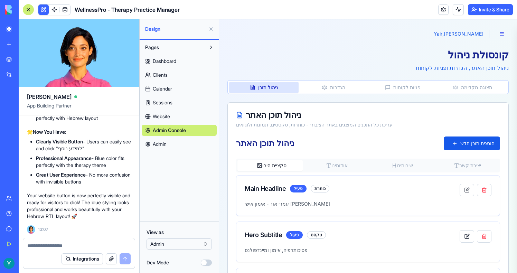
click at [185, 145] on link "Admin" at bounding box center [179, 144] width 75 height 11
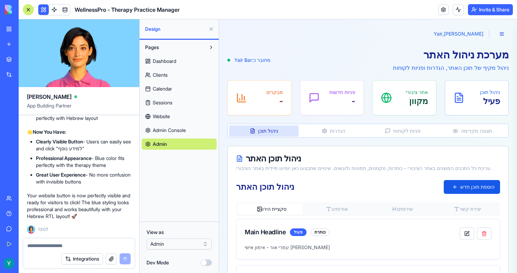
click at [185, 133] on span "Admin Console" at bounding box center [169, 130] width 33 height 7
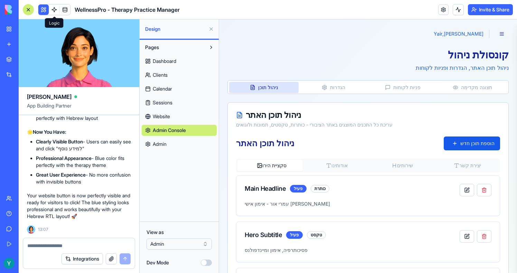
click at [54, 8] on span at bounding box center [54, 9] width 19 height 19
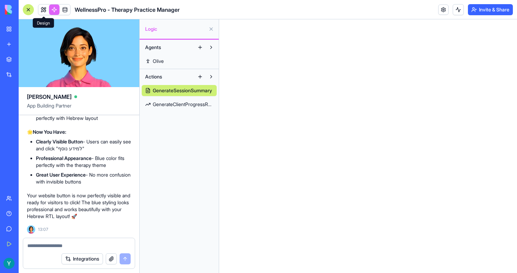
click at [43, 9] on link at bounding box center [43, 9] width 10 height 10
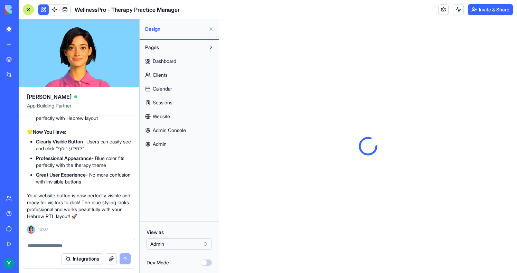
click at [166, 136] on div "Dashboard Clients Calendar Sessions Website Admin Console Admin" at bounding box center [179, 101] width 75 height 97
click at [172, 131] on span "Admin Console" at bounding box center [169, 130] width 33 height 7
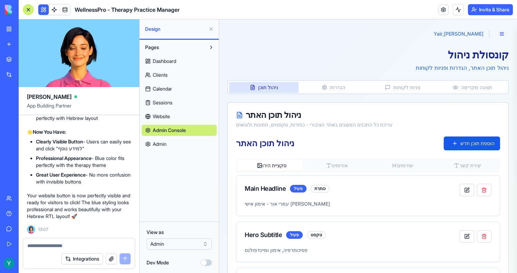
click at [333, 86] on button "הגדרות" at bounding box center [333, 87] width 69 height 11
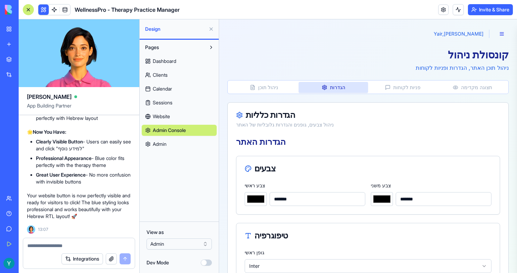
click at [163, 142] on span "Admin" at bounding box center [160, 144] width 14 height 7
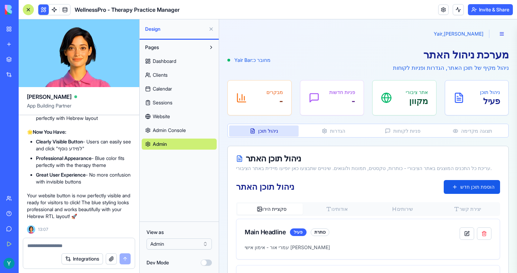
click at [317, 123] on div "מערכת ניהול האתר ניהול מקיף של תוכן האתר, הגדרות ופניות לקוחות מחובר כ: Yair Ba…" at bounding box center [367, 233] width 281 height 371
click at [335, 135] on button "הגדרות" at bounding box center [333, 130] width 69 height 11
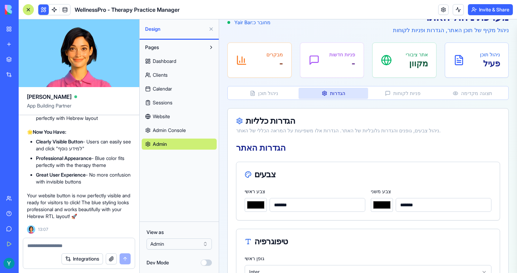
scroll to position [39, 0]
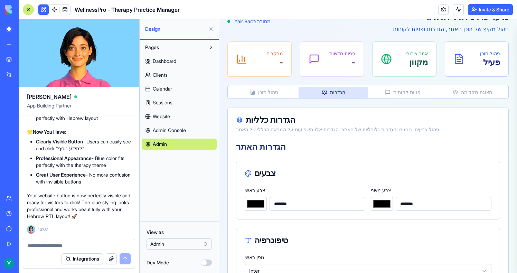
click at [50, 247] on textarea at bounding box center [78, 245] width 103 height 7
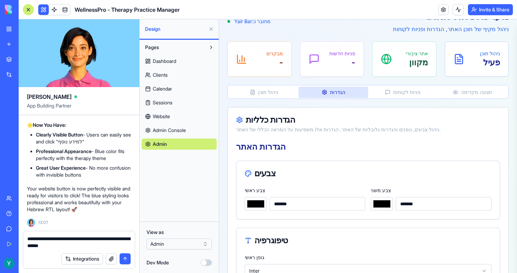
type textarea "**********"
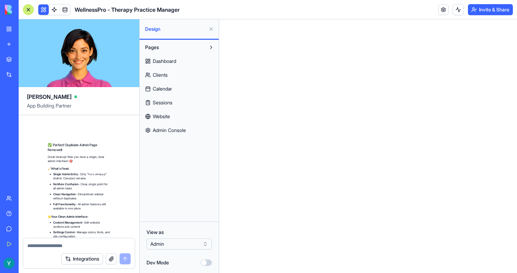
scroll to position [5449, 0]
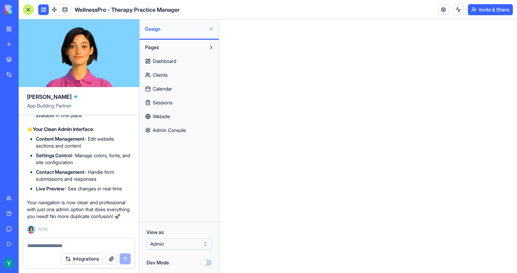
click at [186, 128] on span "Admin Console" at bounding box center [169, 130] width 33 height 7
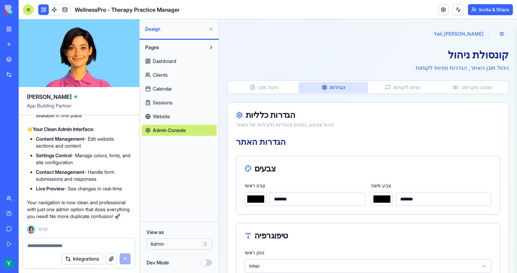
click at [332, 87] on button "הגדרות" at bounding box center [333, 87] width 69 height 11
click at [261, 200] on input "*******" at bounding box center [256, 199] width 22 height 14
click at [382, 119] on div "הגדרות כלליות" at bounding box center [368, 115] width 264 height 8
click at [182, 67] on div "Dashboard Clients Calendar Sessions Website Admin Console" at bounding box center [179, 94] width 75 height 83
click at [178, 64] on link "Dashboard" at bounding box center [179, 61] width 75 height 11
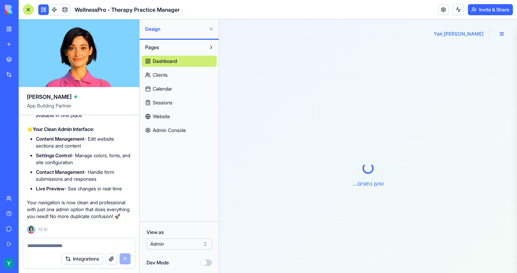
click at [172, 84] on link "Calendar" at bounding box center [179, 88] width 75 height 11
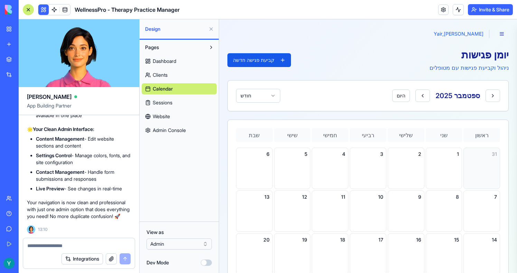
click at [172, 94] on div "Dashboard Clients Calendar Sessions Website Admin Console" at bounding box center [179, 94] width 75 height 83
click at [171, 100] on span "Sessions" at bounding box center [163, 102] width 20 height 7
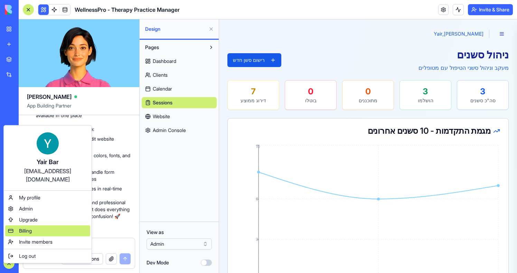
click at [36, 225] on div "Billing" at bounding box center [47, 230] width 85 height 11
